Goal: Communication & Community: Ask a question

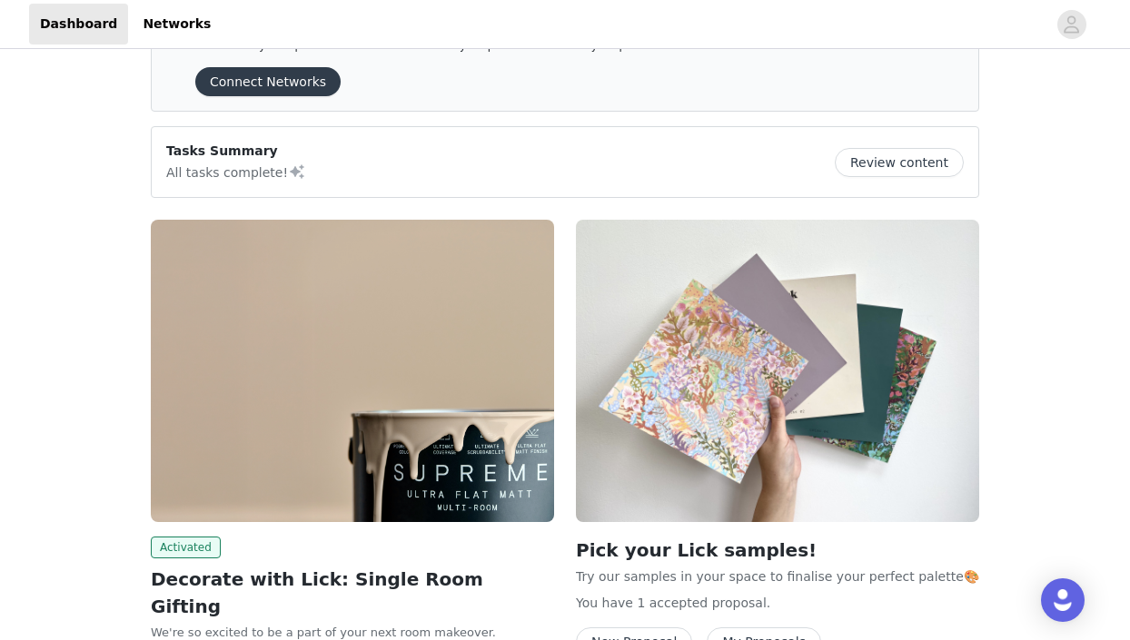
scroll to position [62, 0]
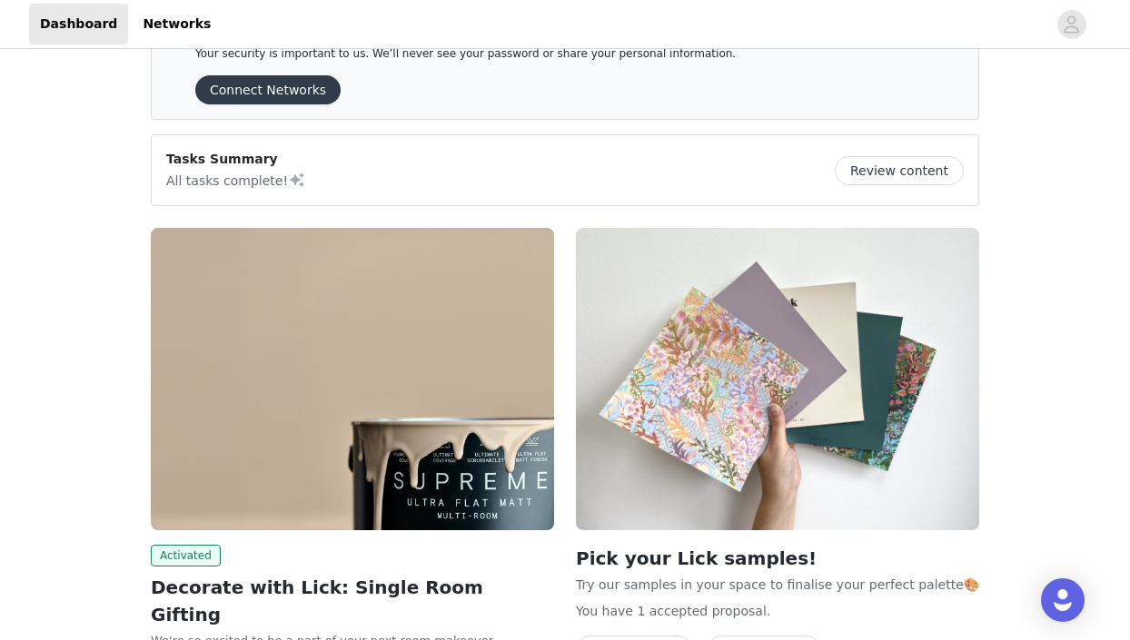
click at [896, 181] on button "Review content" at bounding box center [899, 170] width 129 height 29
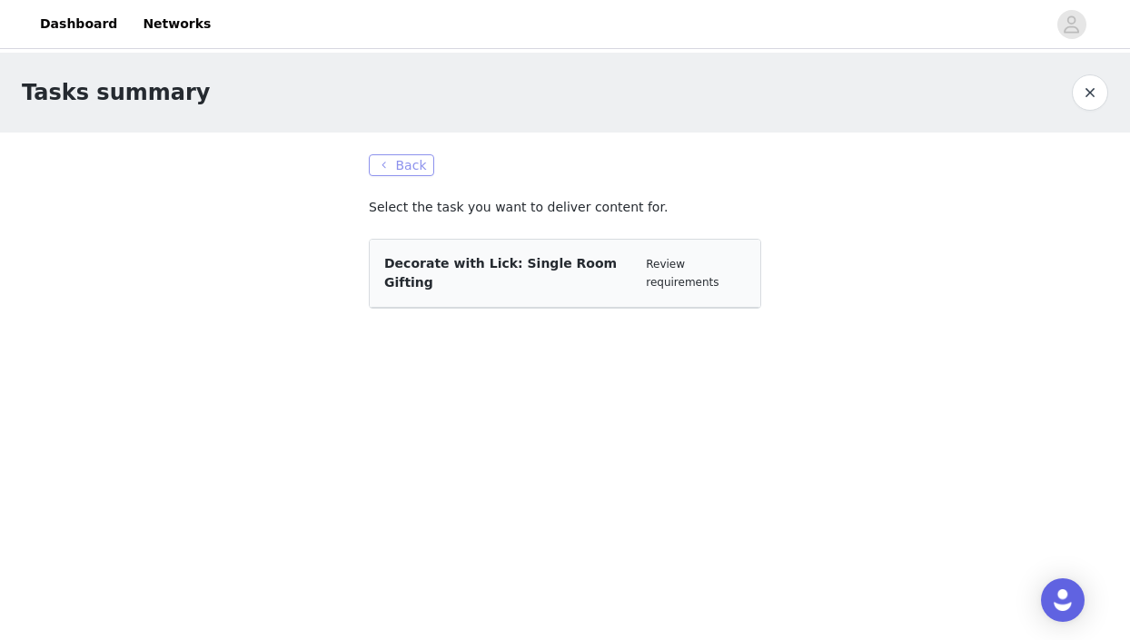
click at [392, 172] on button "Back" at bounding box center [401, 165] width 65 height 22
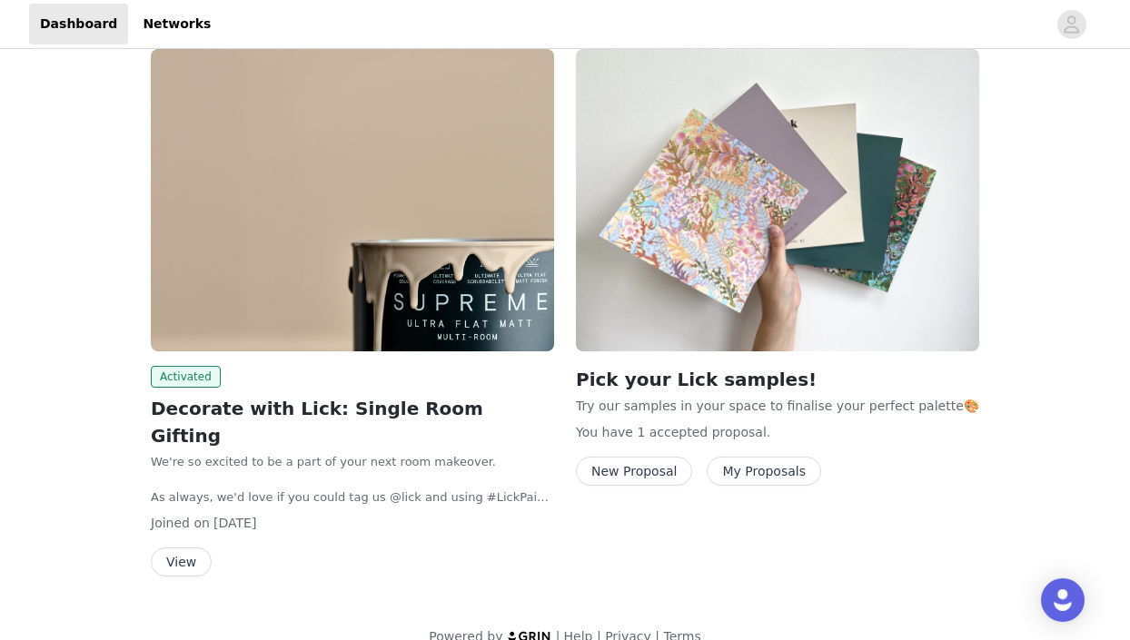
scroll to position [240, 0]
click at [188, 549] on button "View" at bounding box center [181, 563] width 61 height 29
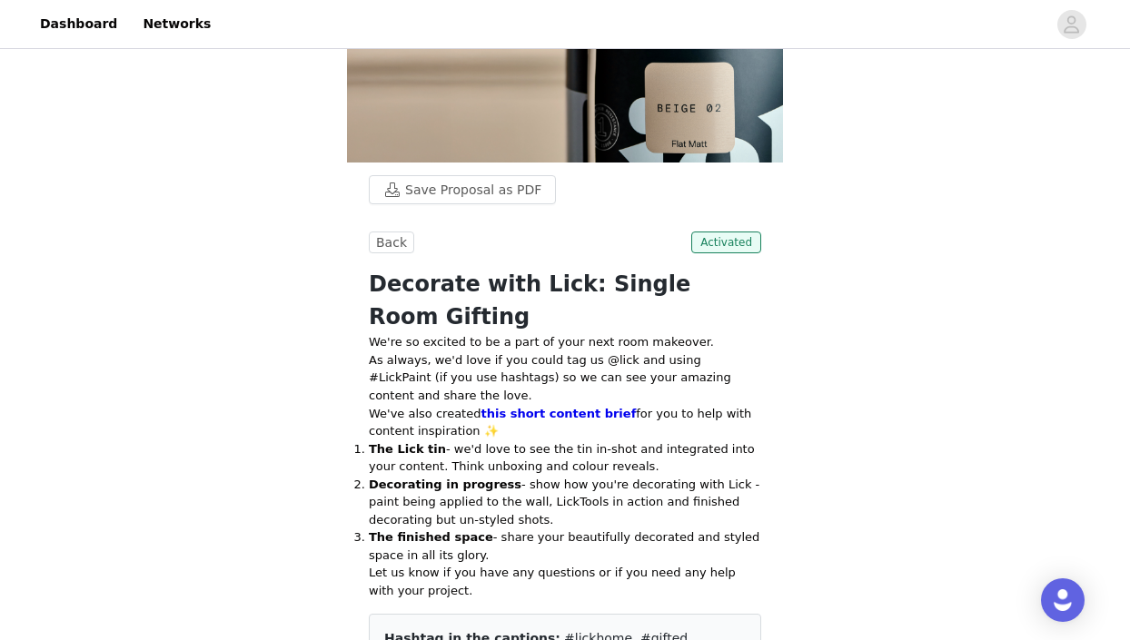
scroll to position [442, 0]
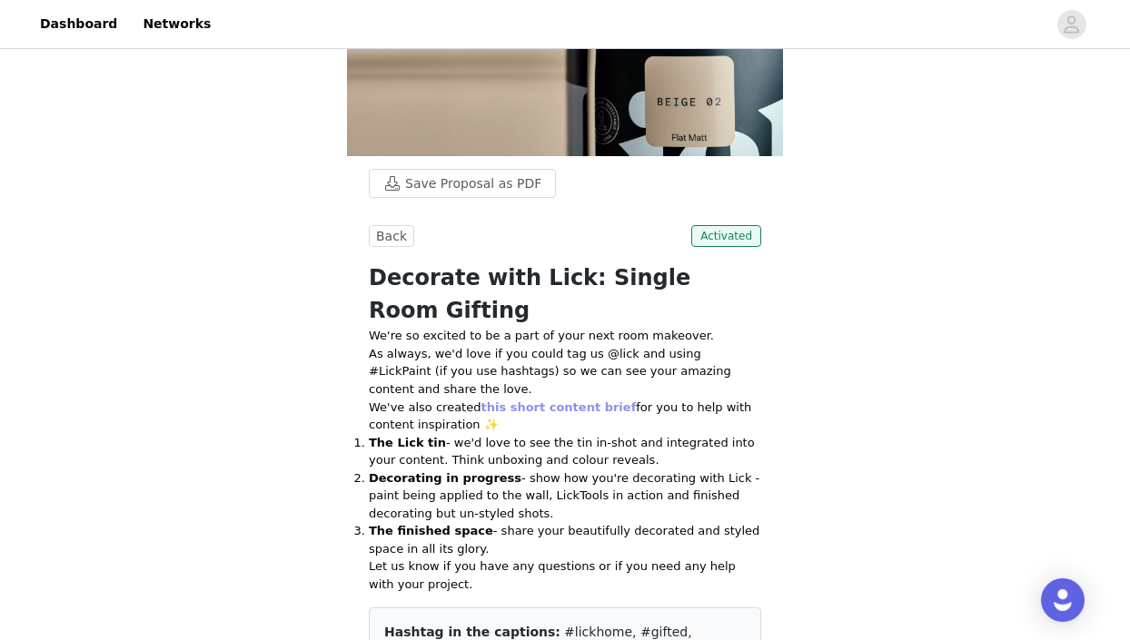
click at [560, 401] on link "this short content brief" at bounding box center [557, 408] width 155 height 14
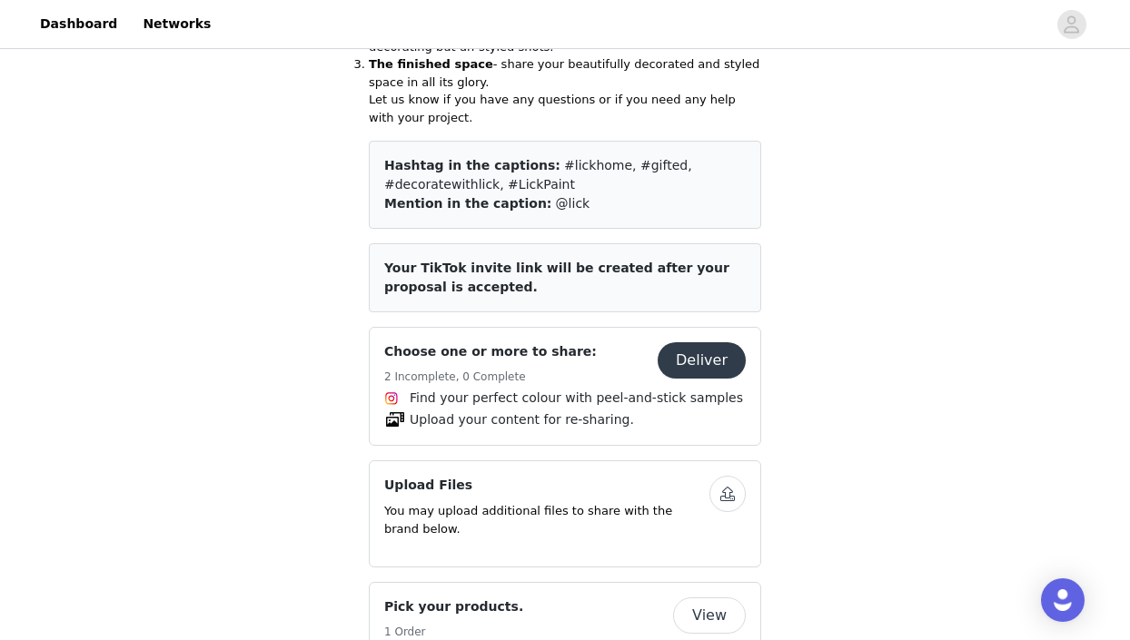
scroll to position [915, 0]
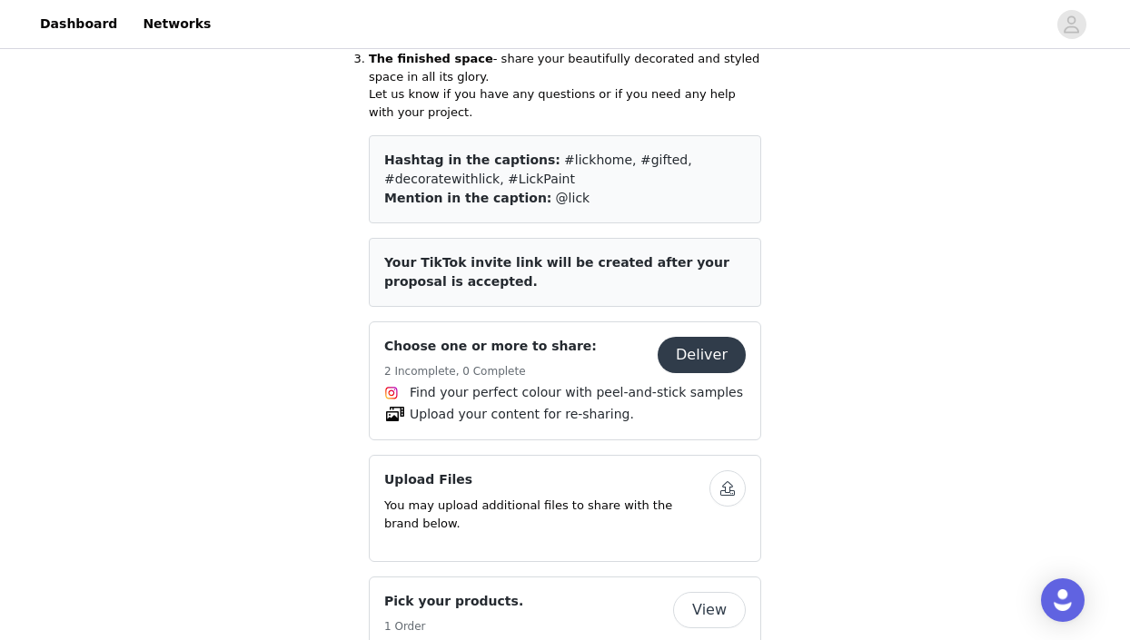
click at [702, 337] on button "Deliver" at bounding box center [702, 355] width 88 height 36
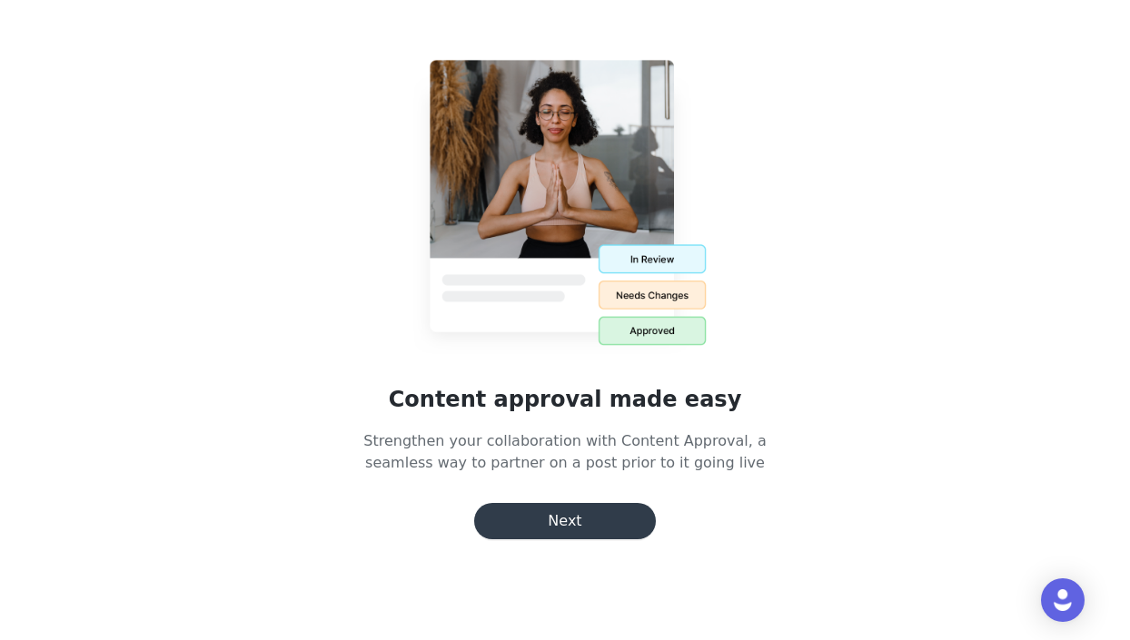
scroll to position [915, 0]
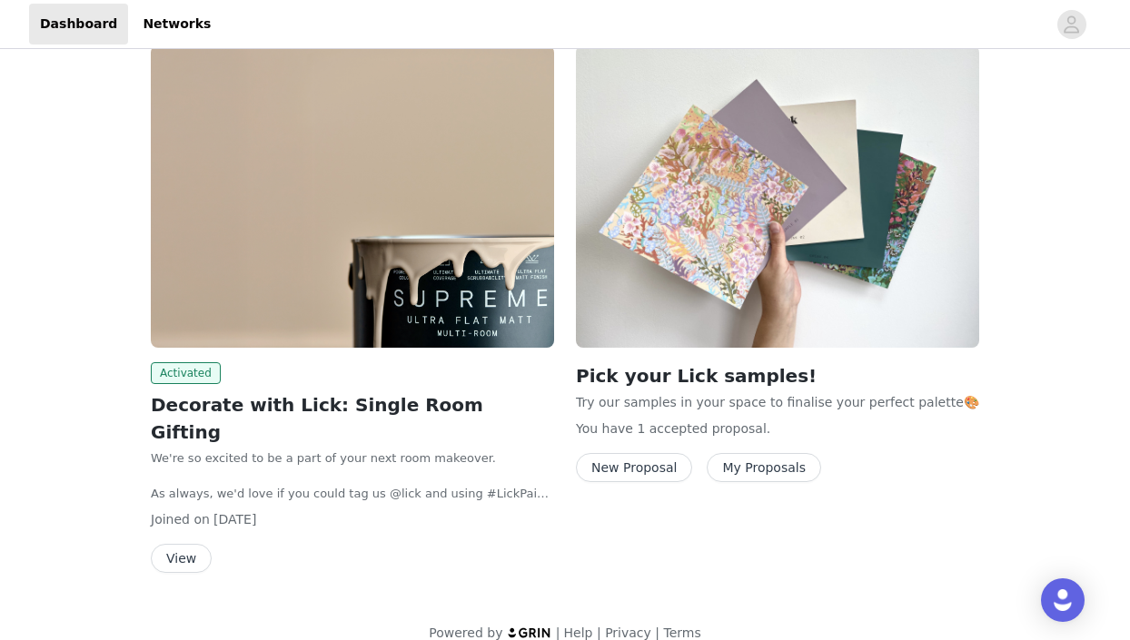
scroll to position [240, 0]
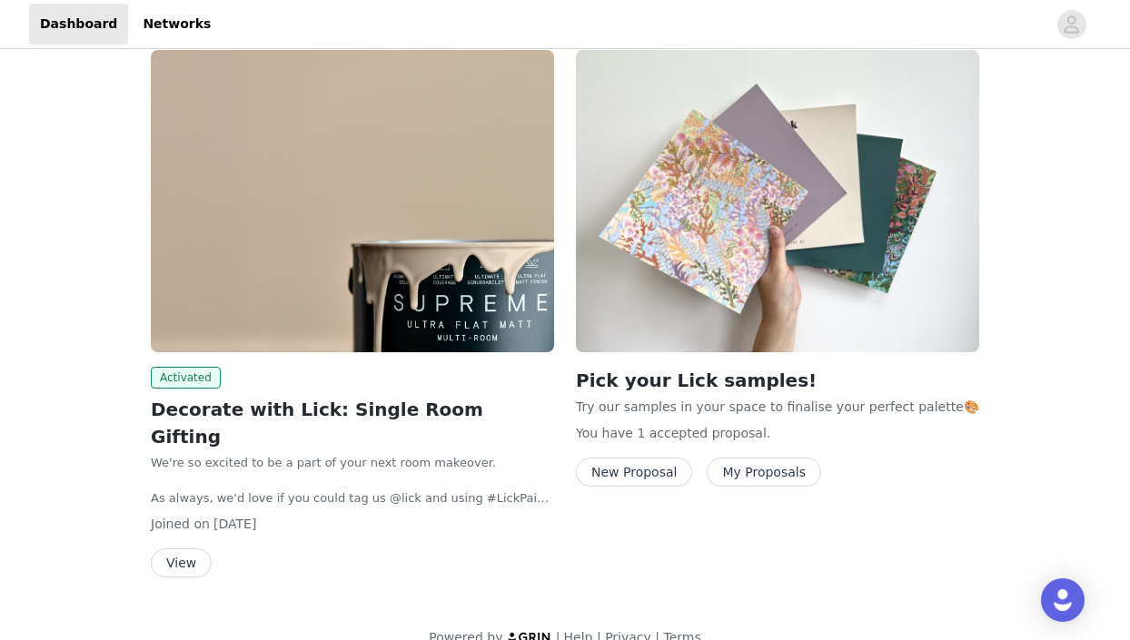
click at [183, 549] on button "View" at bounding box center [181, 563] width 61 height 29
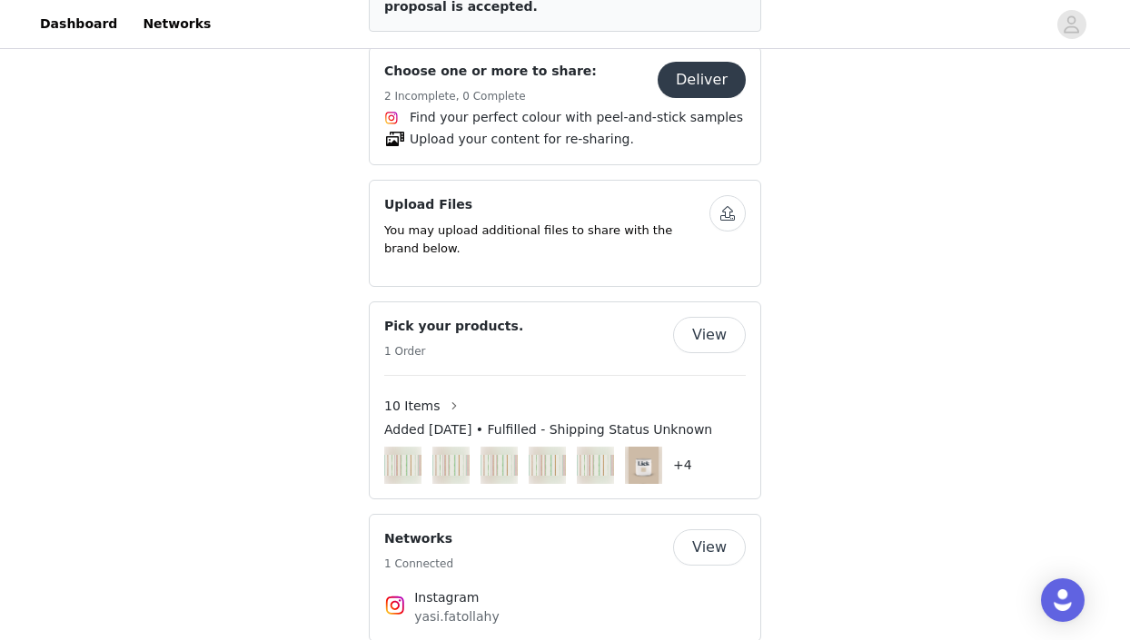
scroll to position [1189, 0]
click at [697, 318] on button "View" at bounding box center [709, 336] width 73 height 36
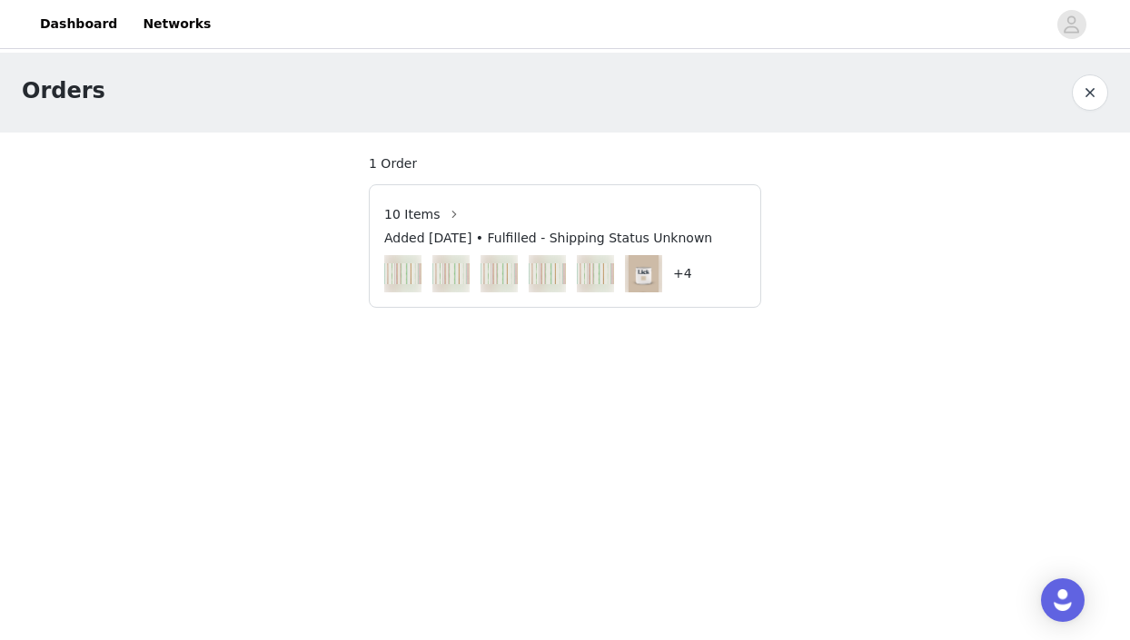
click at [682, 276] on h4 "+4" at bounding box center [682, 273] width 19 height 19
click at [424, 213] on span "10 Items" at bounding box center [411, 214] width 55 height 19
click at [451, 215] on button "button" at bounding box center [454, 214] width 29 height 29
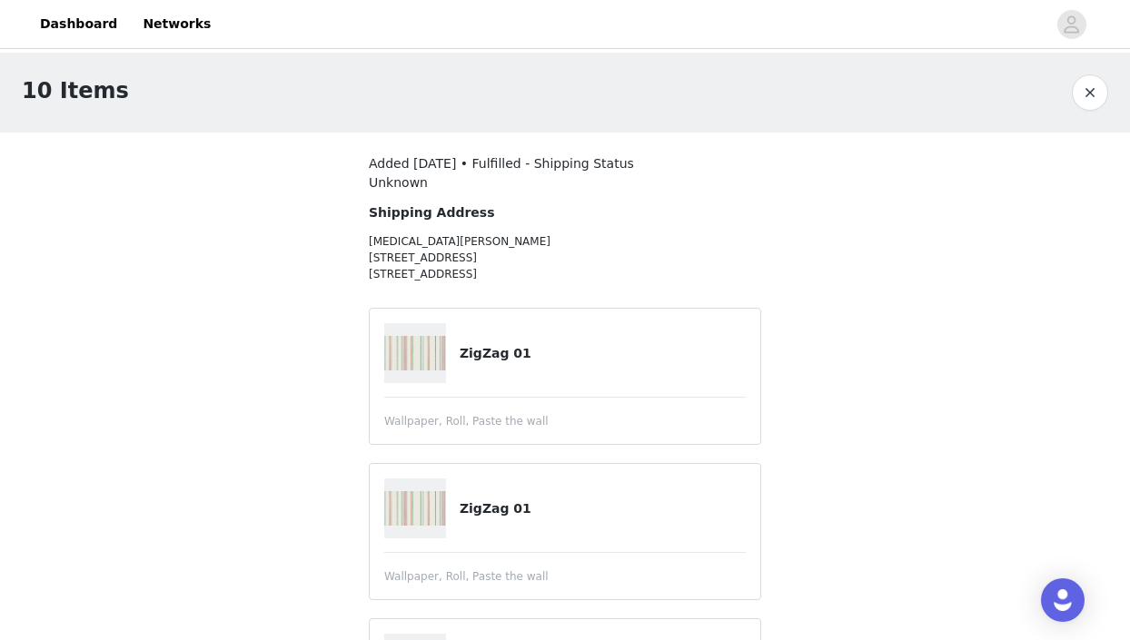
click at [1091, 94] on button "button" at bounding box center [1090, 92] width 36 height 36
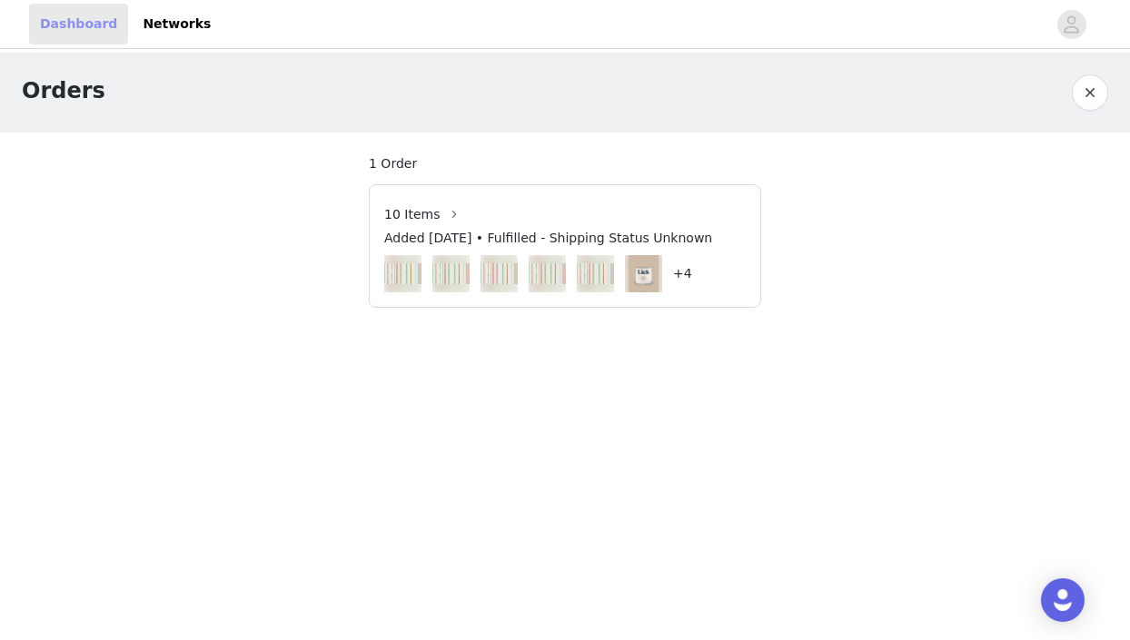
click at [85, 25] on link "Dashboard" at bounding box center [78, 24] width 99 height 41
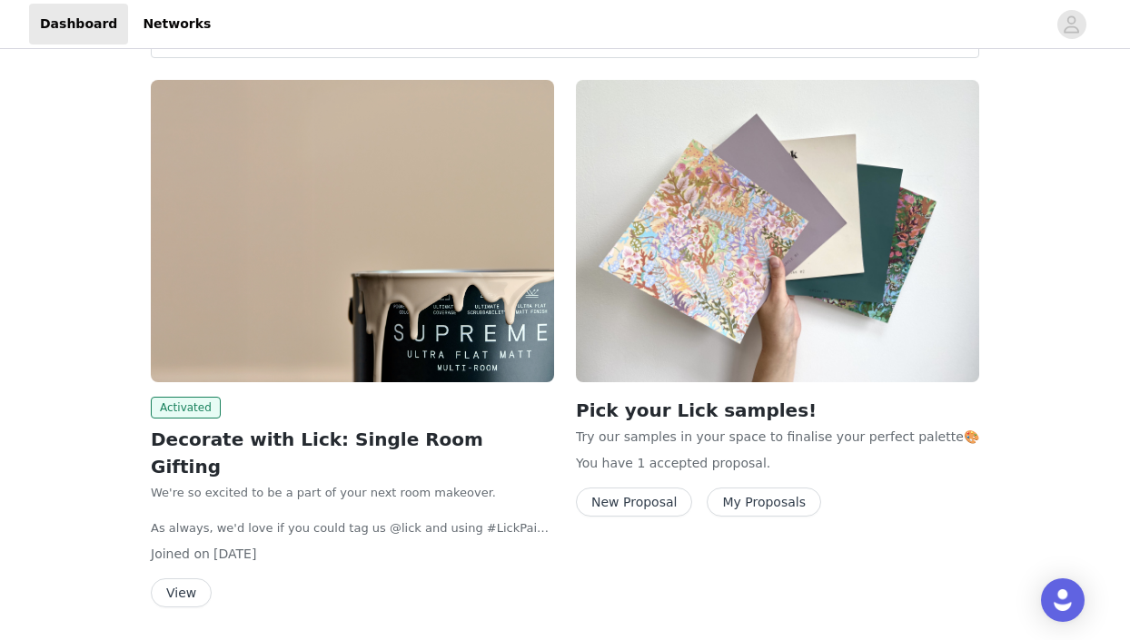
scroll to position [203, 0]
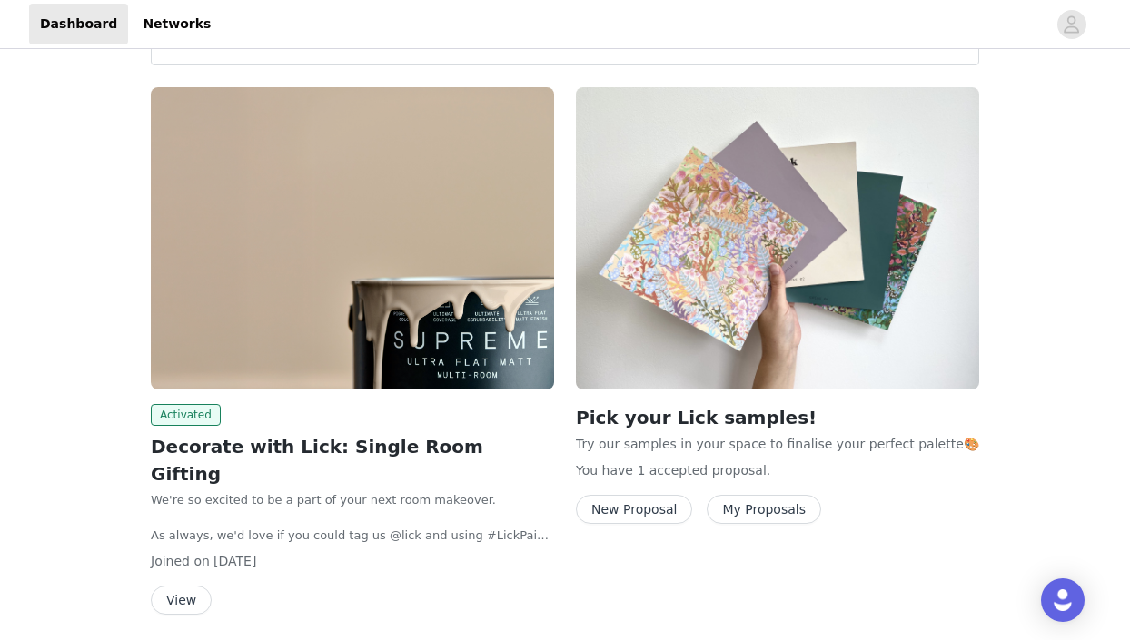
click at [737, 506] on button "My Proposals" at bounding box center [764, 509] width 114 height 29
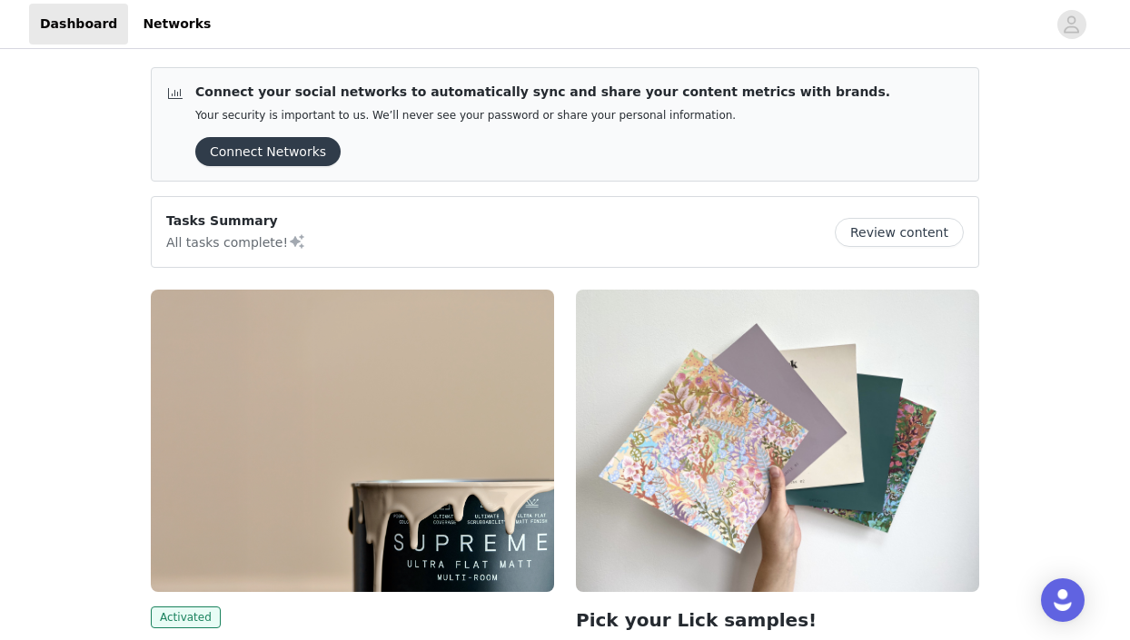
click at [905, 235] on button "Review content" at bounding box center [899, 232] width 129 height 29
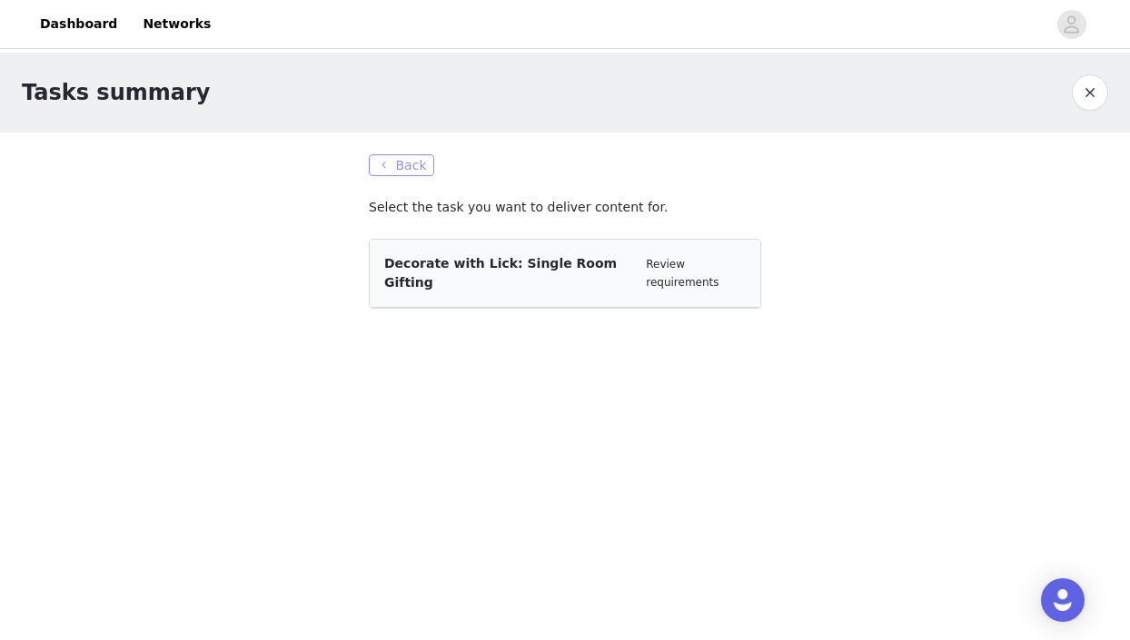
click at [394, 162] on button "Back" at bounding box center [401, 165] width 65 height 22
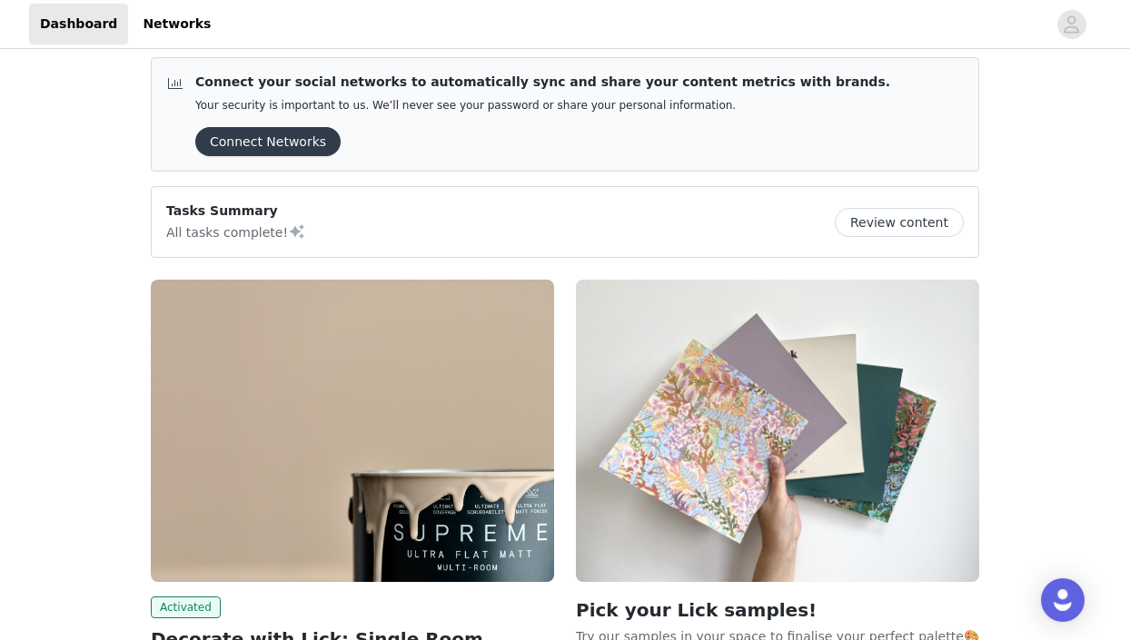
scroll to position [12, 0]
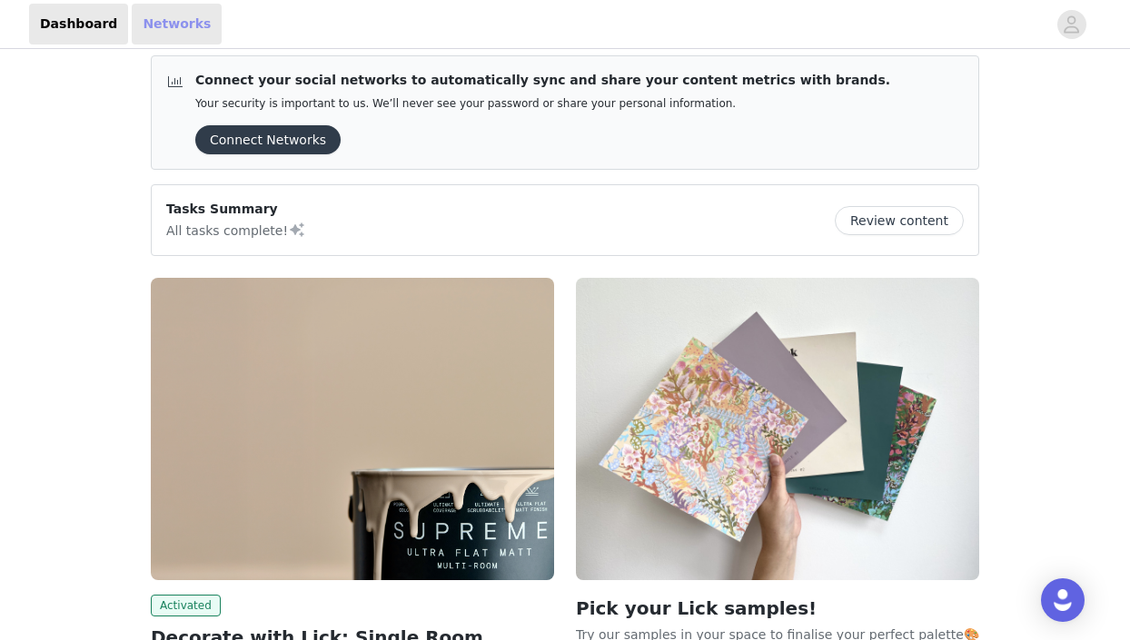
click at [154, 22] on link "Networks" at bounding box center [177, 24] width 90 height 41
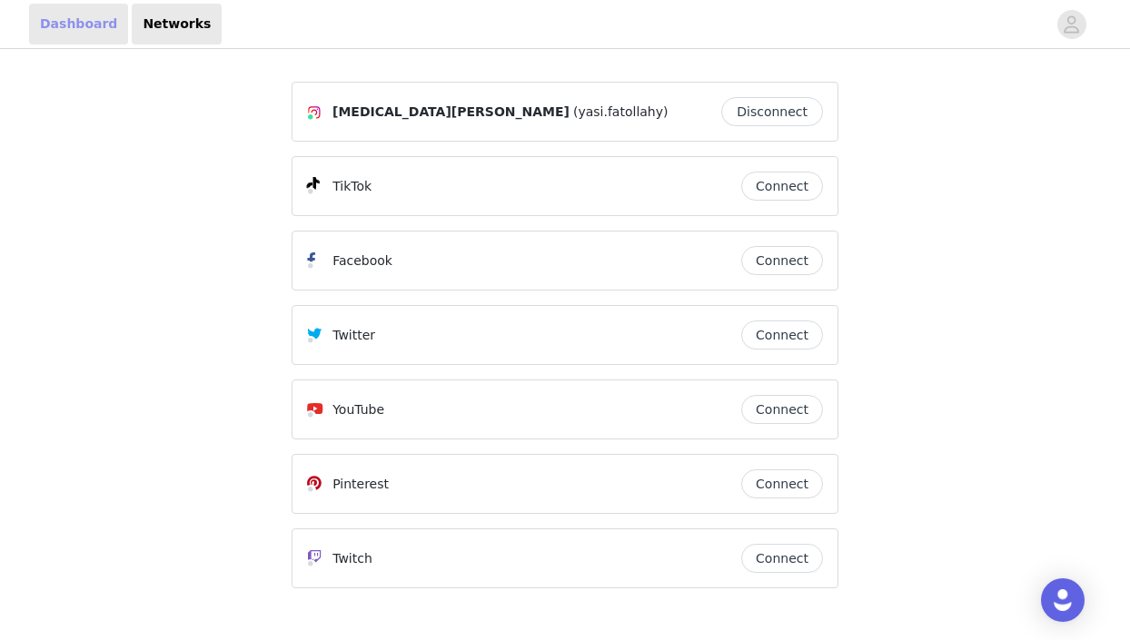
click at [87, 20] on link "Dashboard" at bounding box center [78, 24] width 99 height 41
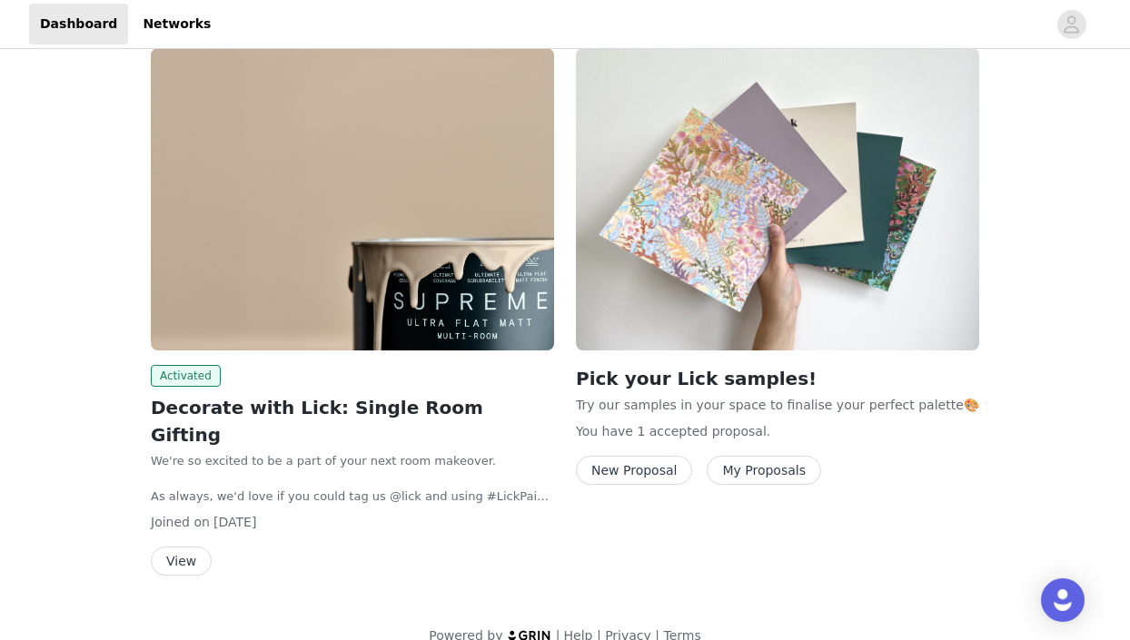
scroll to position [240, 0]
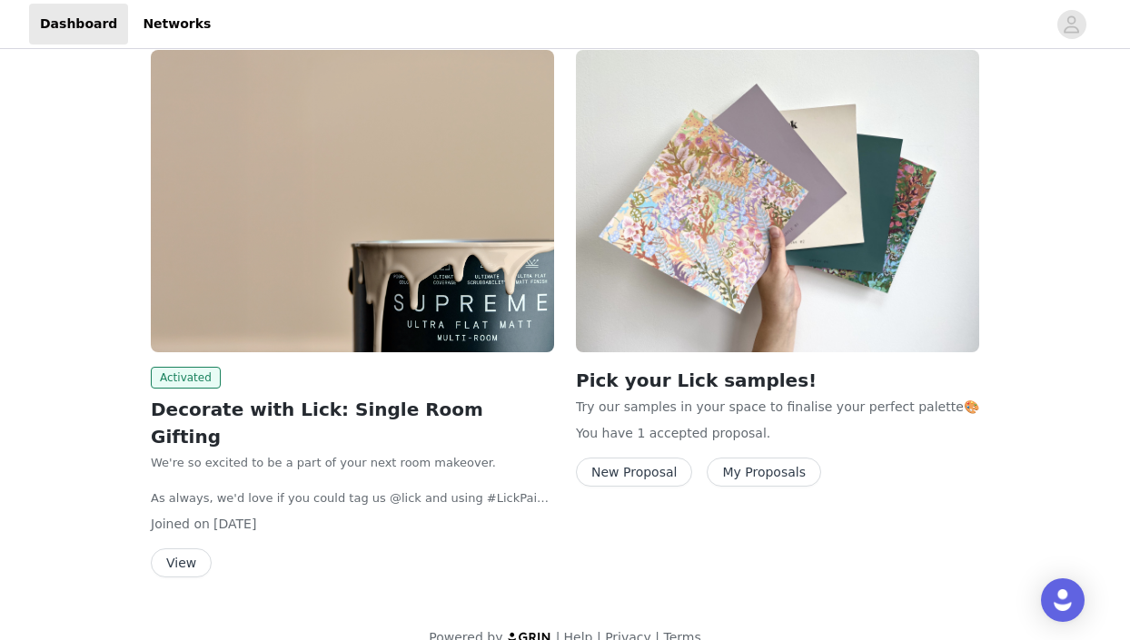
click at [188, 549] on button "View" at bounding box center [181, 563] width 61 height 29
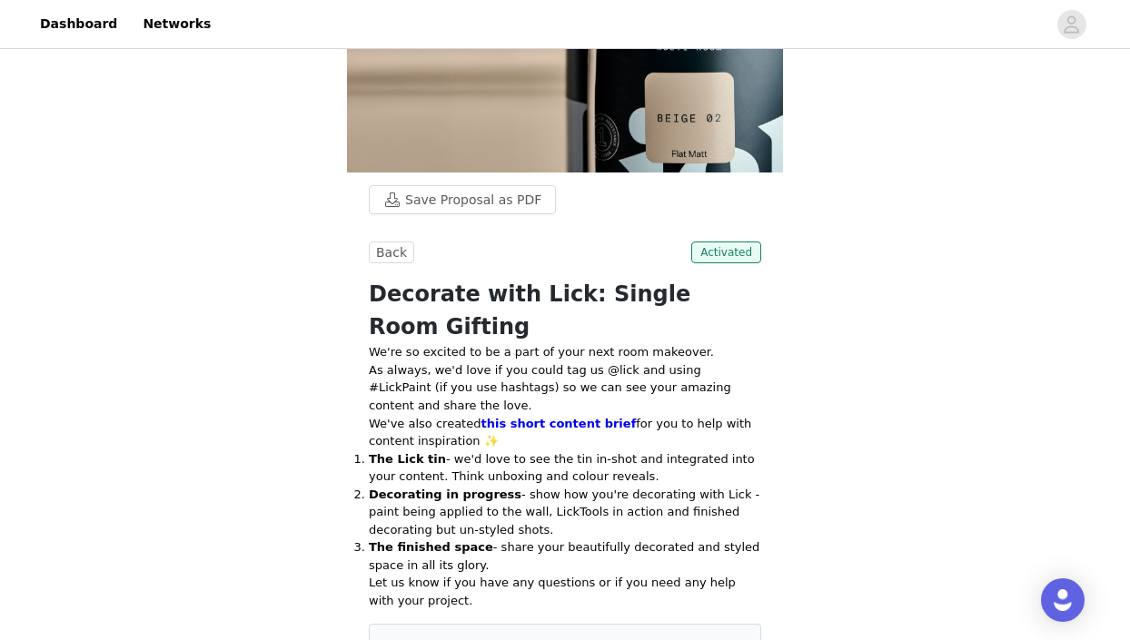
scroll to position [428, 0]
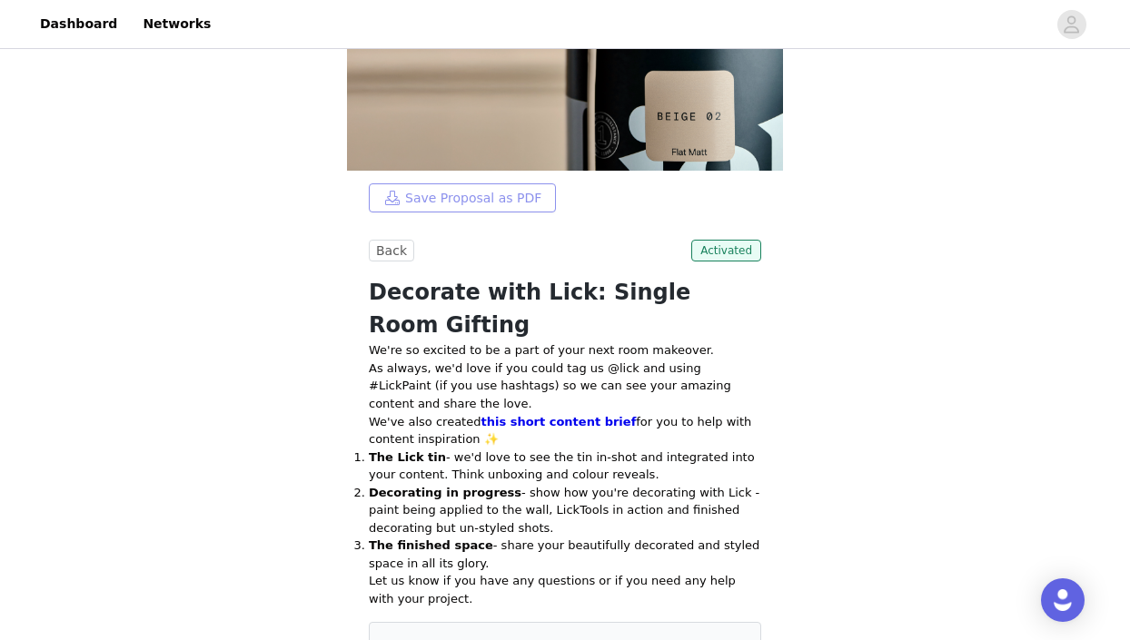
click at [496, 198] on button "Save Proposal as PDF" at bounding box center [462, 197] width 187 height 29
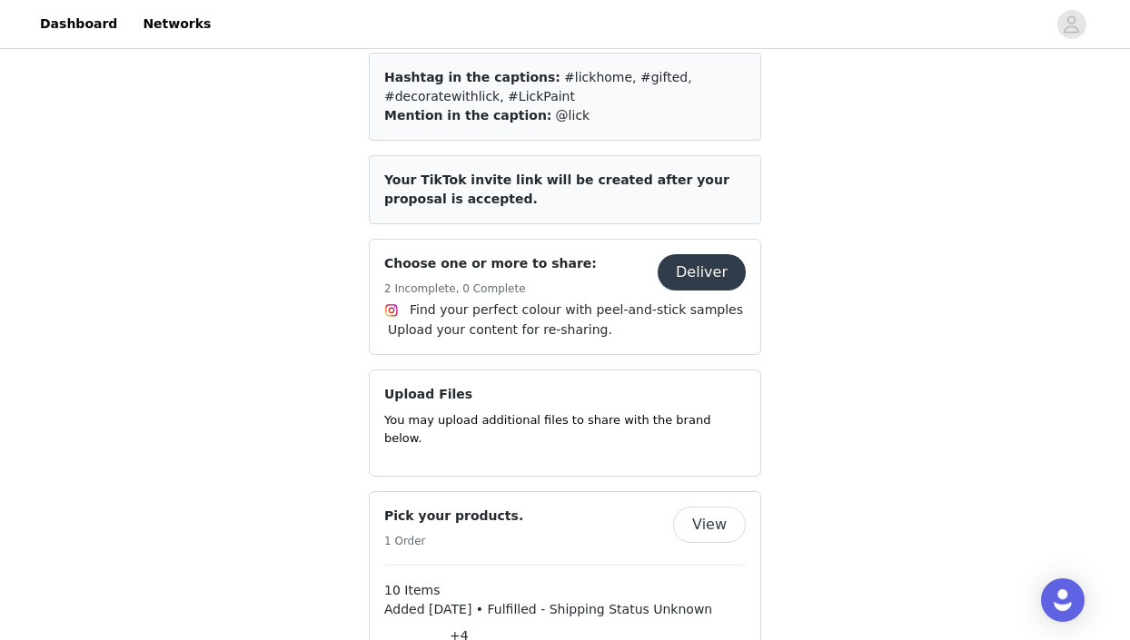
scroll to position [947, 0]
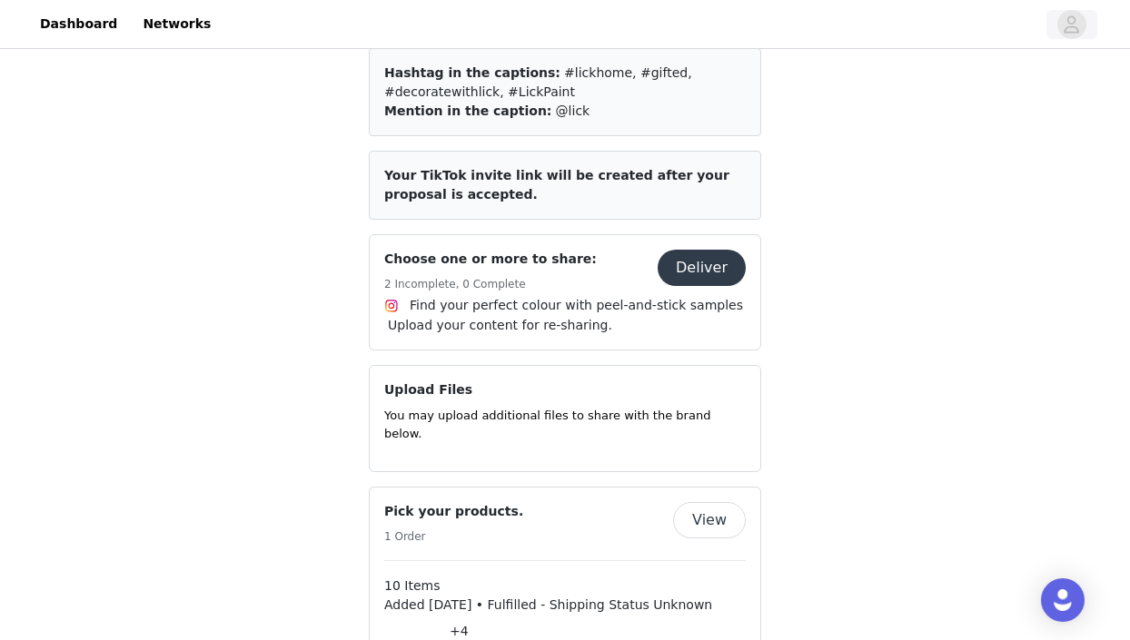
click at [1080, 25] on icon "avatar" at bounding box center [1071, 24] width 17 height 29
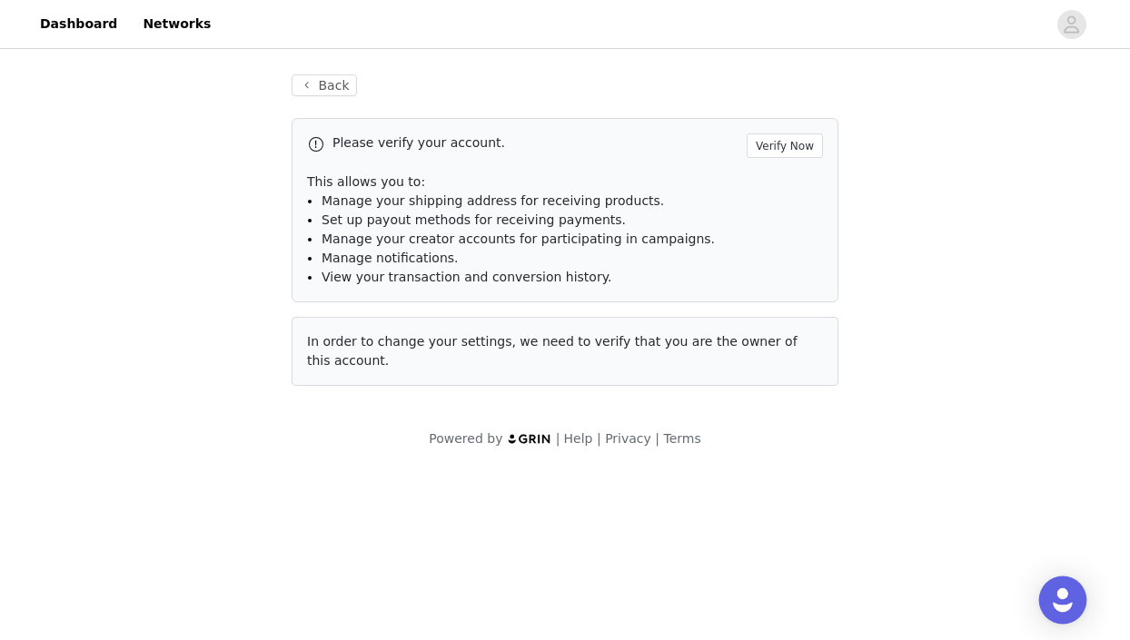
click at [1062, 596] on img "Open Intercom Messenger" at bounding box center [1063, 601] width 24 height 24
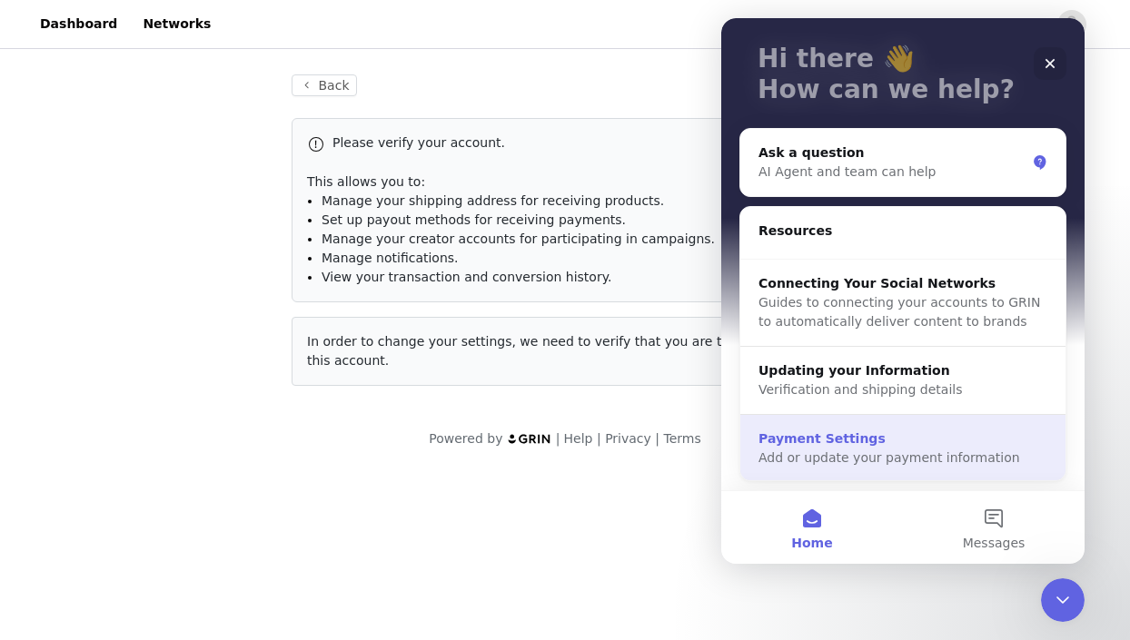
scroll to position [104, 0]
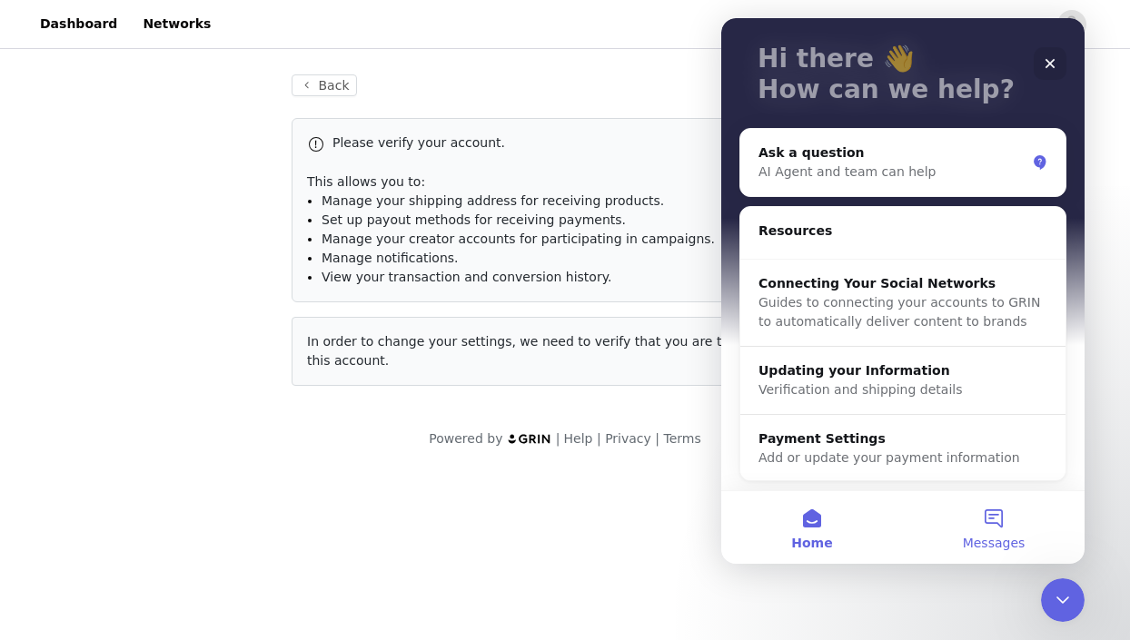
click at [1019, 539] on span "Messages" at bounding box center [994, 543] width 63 height 13
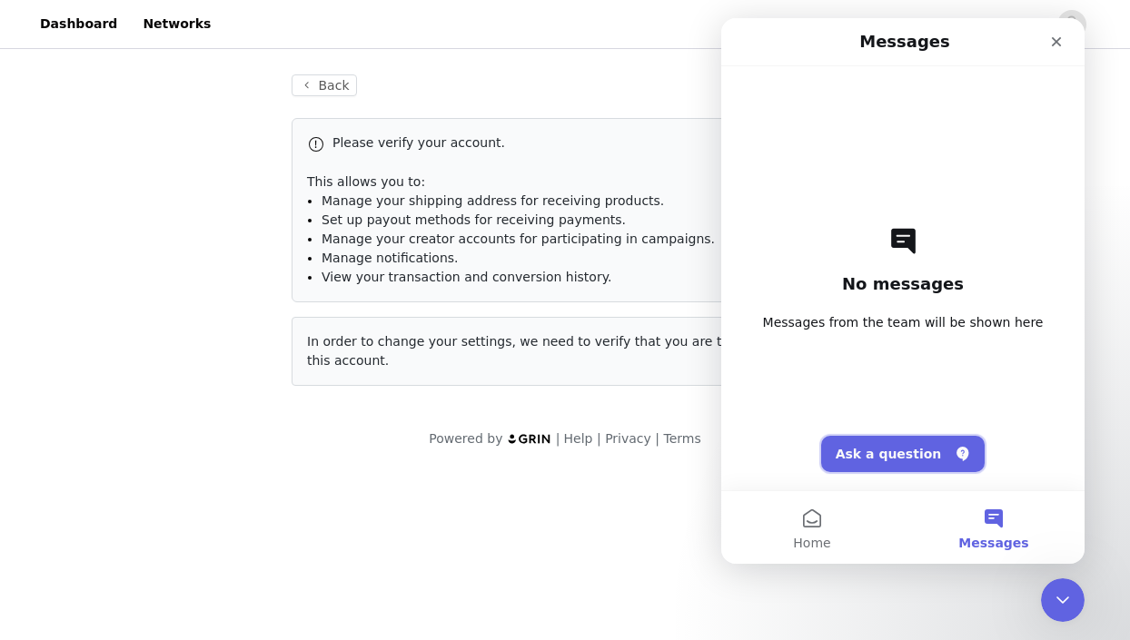
click at [913, 454] on button "Ask a question" at bounding box center [903, 454] width 164 height 36
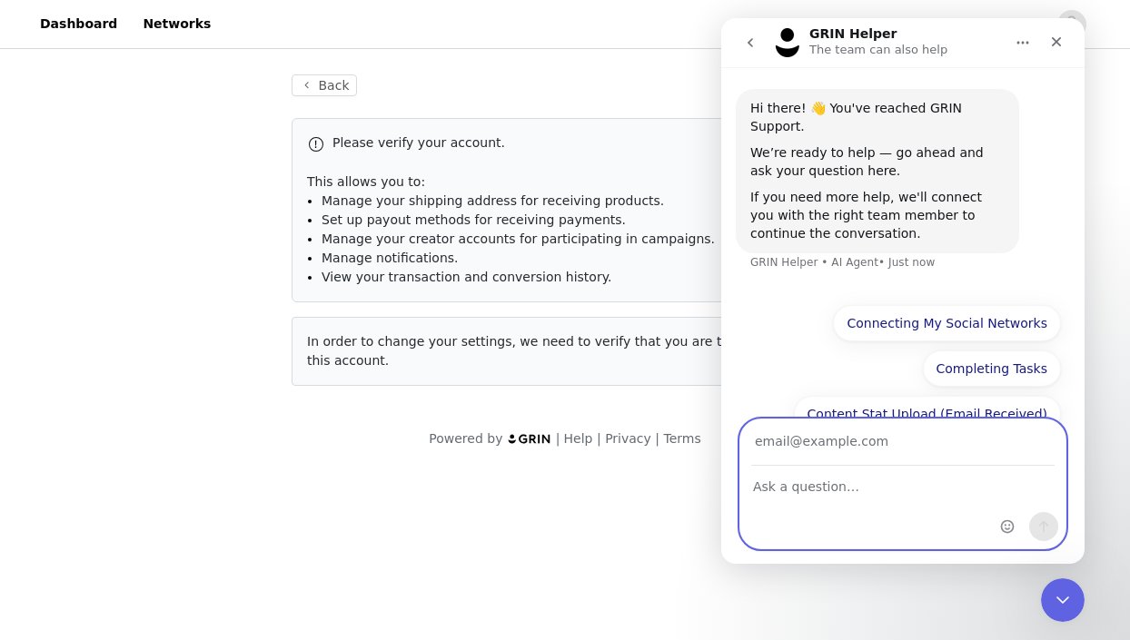
click at [890, 474] on textarea "Ask a question…" at bounding box center [902, 482] width 325 height 31
type textarea "Hi there - I have a collaboration underway with Lick."
click at [853, 486] on textarea "Hi there - I have a collaboration underway with Lick." at bounding box center [902, 491] width 325 height 49
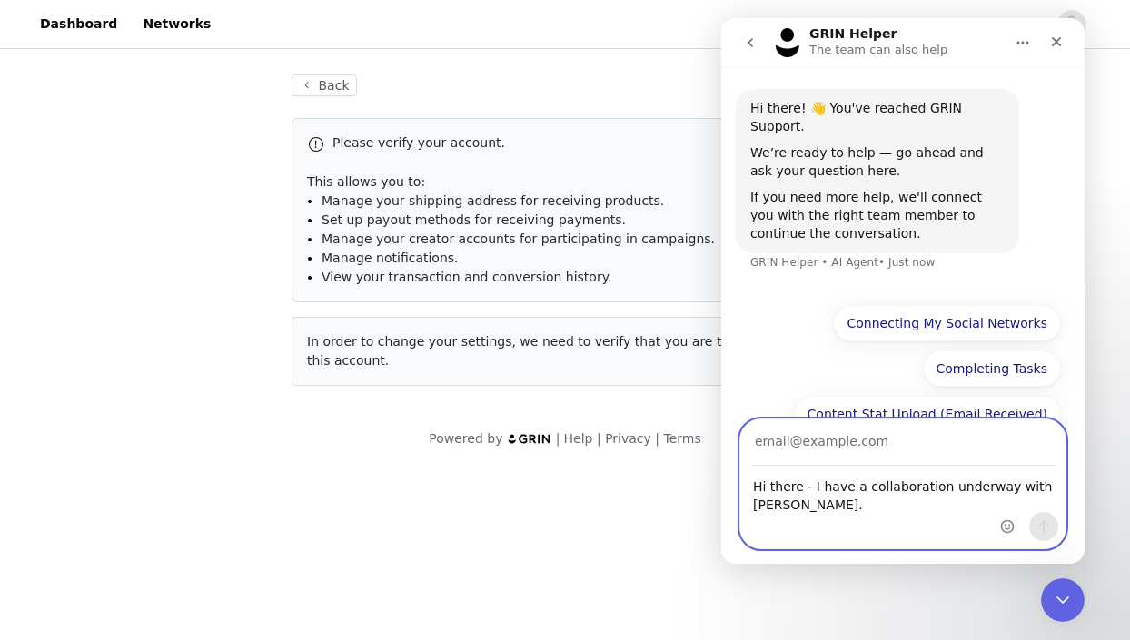
click at [853, 486] on textarea "Hi there - I have a collaboration underway with Lick." at bounding box center [902, 491] width 325 height 49
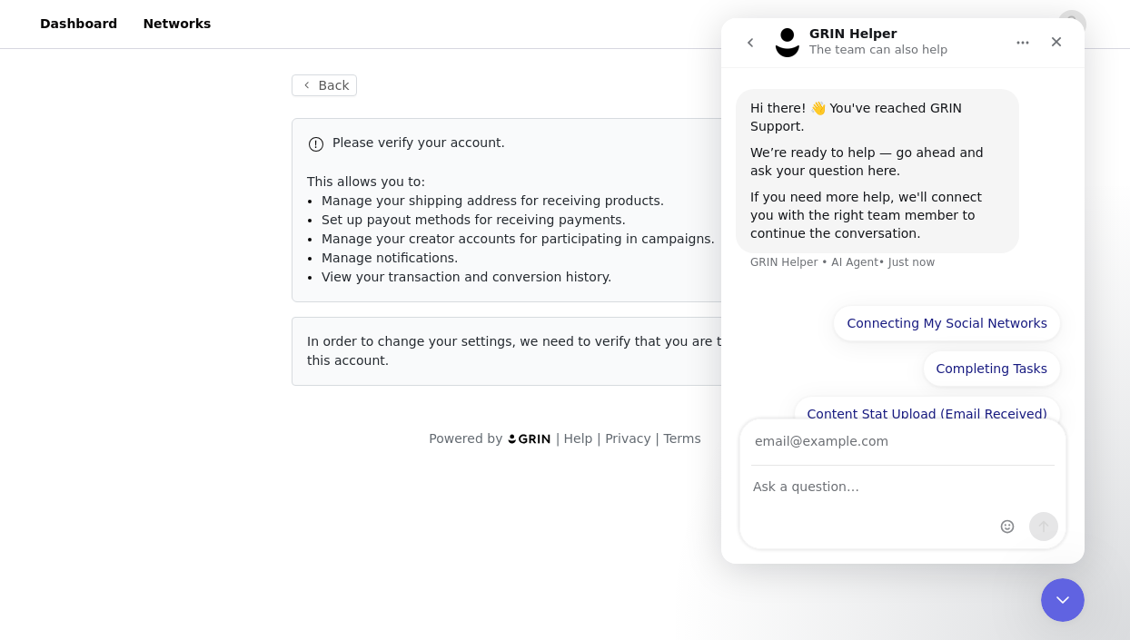
click at [508, 516] on body "Dashboard Networks Back Please verify your account. Verify Now This allows you …" at bounding box center [565, 320] width 1130 height 640
click at [1059, 35] on icon "Close" at bounding box center [1056, 42] width 15 height 15
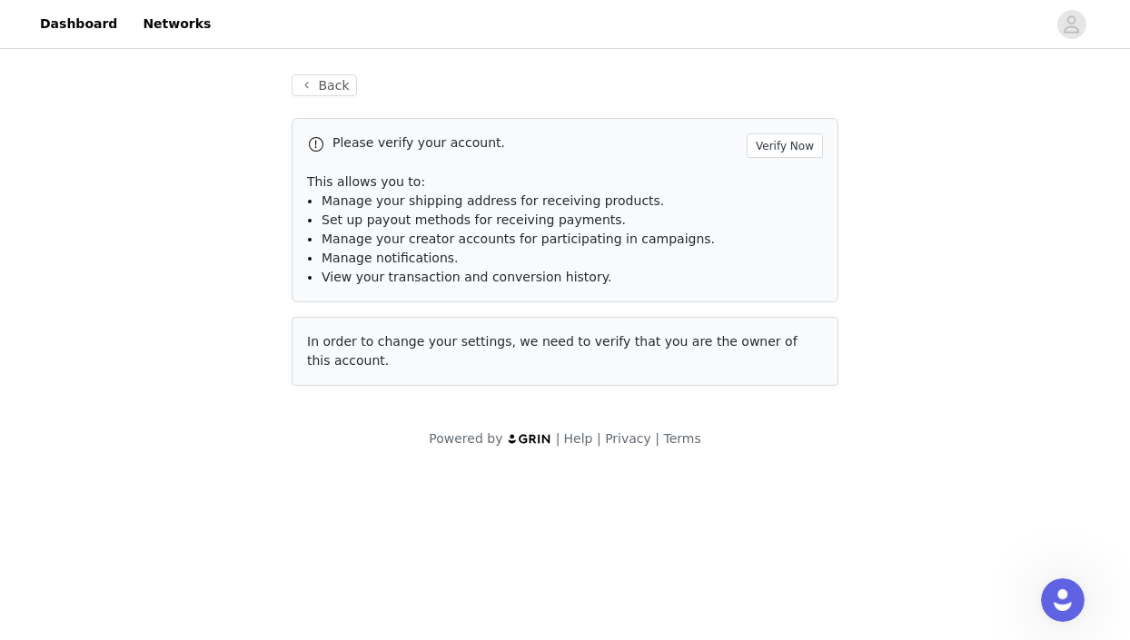
scroll to position [0, 0]
click at [1074, 28] on icon "avatar" at bounding box center [1071, 24] width 17 height 29
click at [312, 94] on button "Back" at bounding box center [324, 85] width 65 height 22
click at [337, 84] on button "Back" at bounding box center [324, 85] width 65 height 22
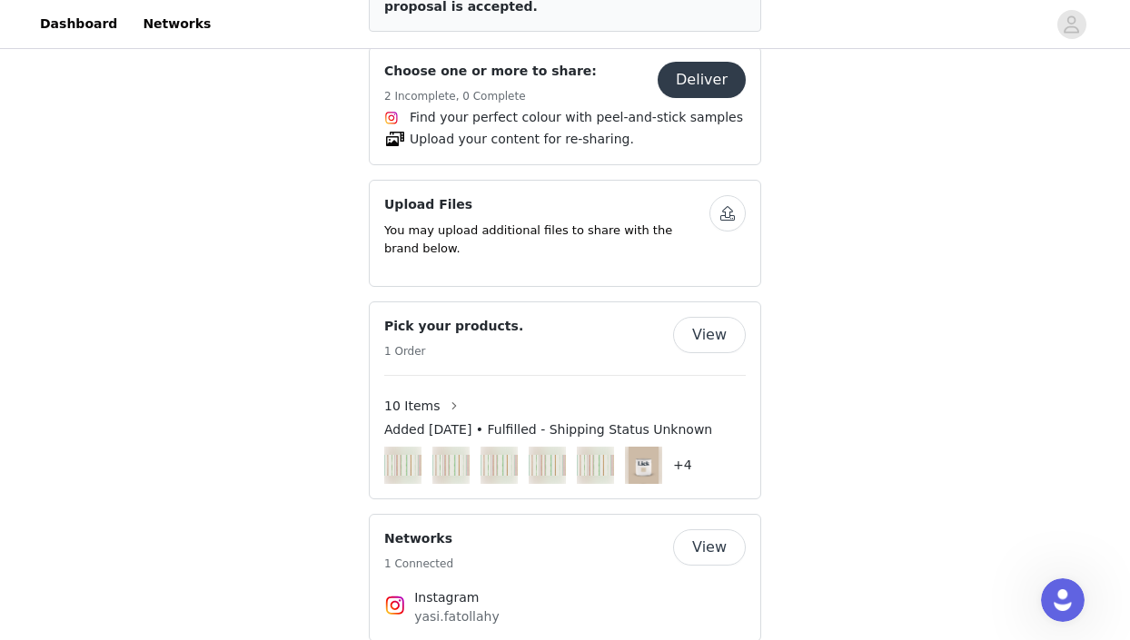
scroll to position [1189, 0]
